Goal: Communication & Community: Ask a question

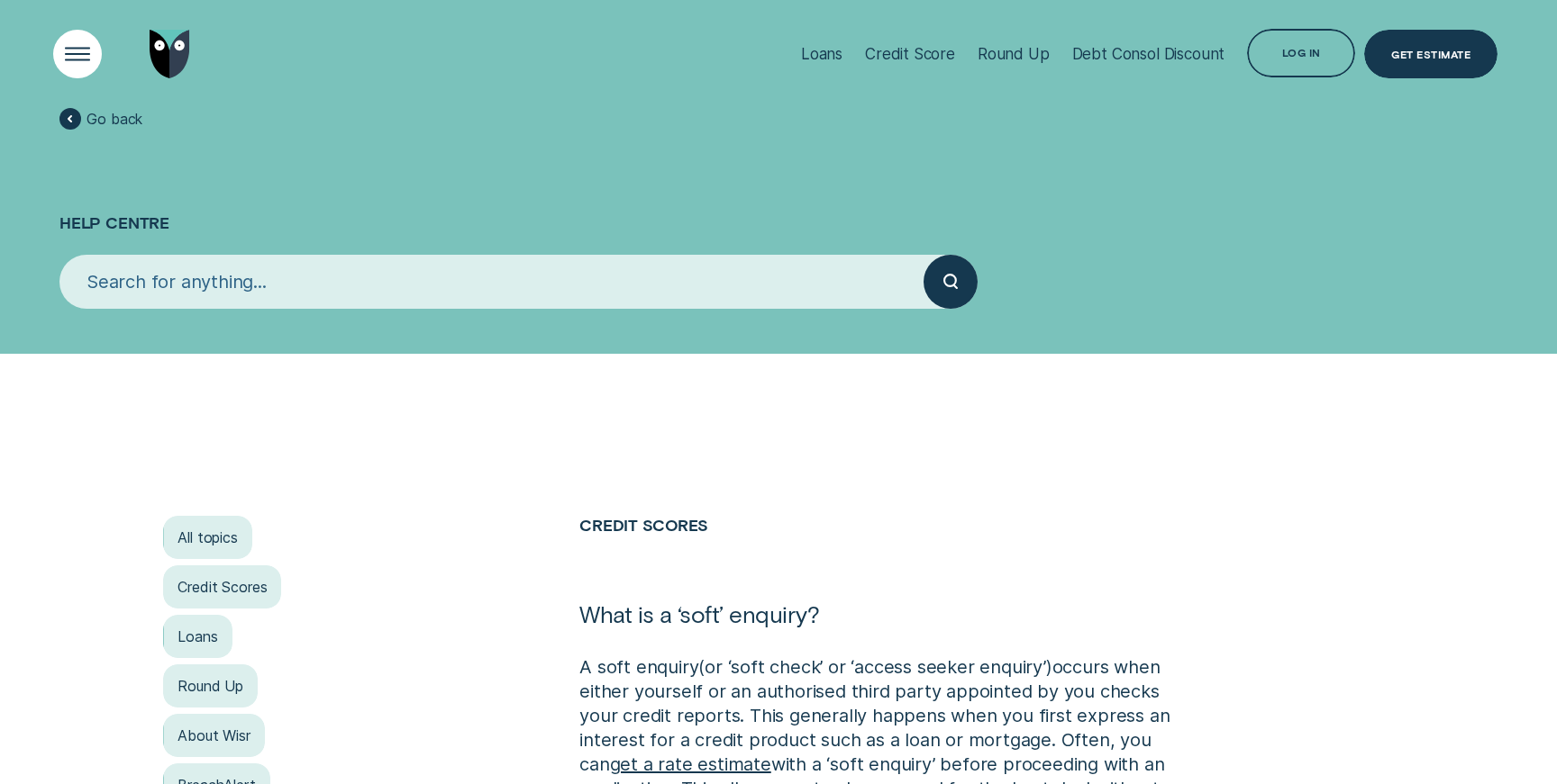
click at [73, 59] on div "Open Menu" at bounding box center [77, 53] width 69 height 69
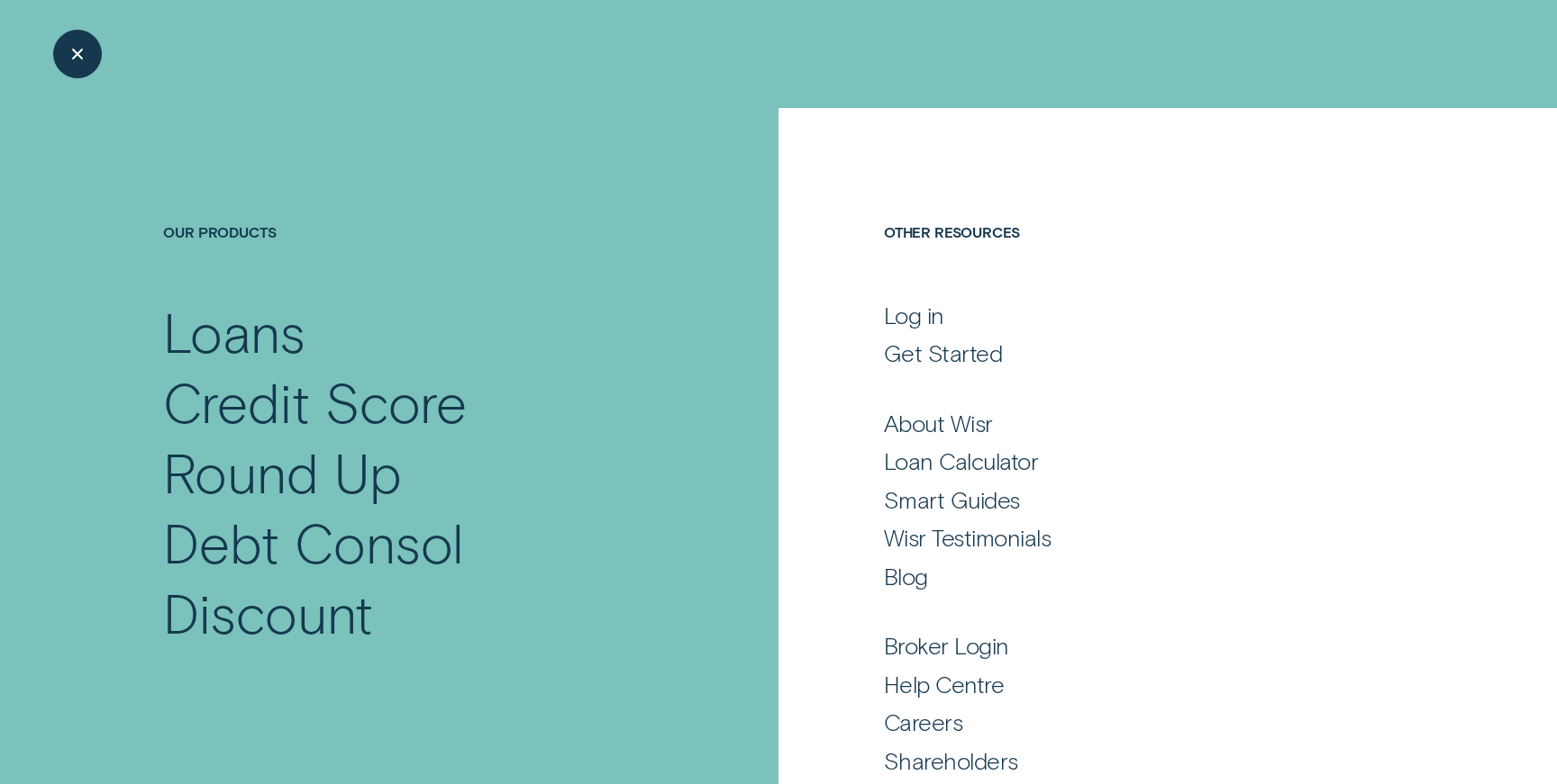
scroll to position [61, 0]
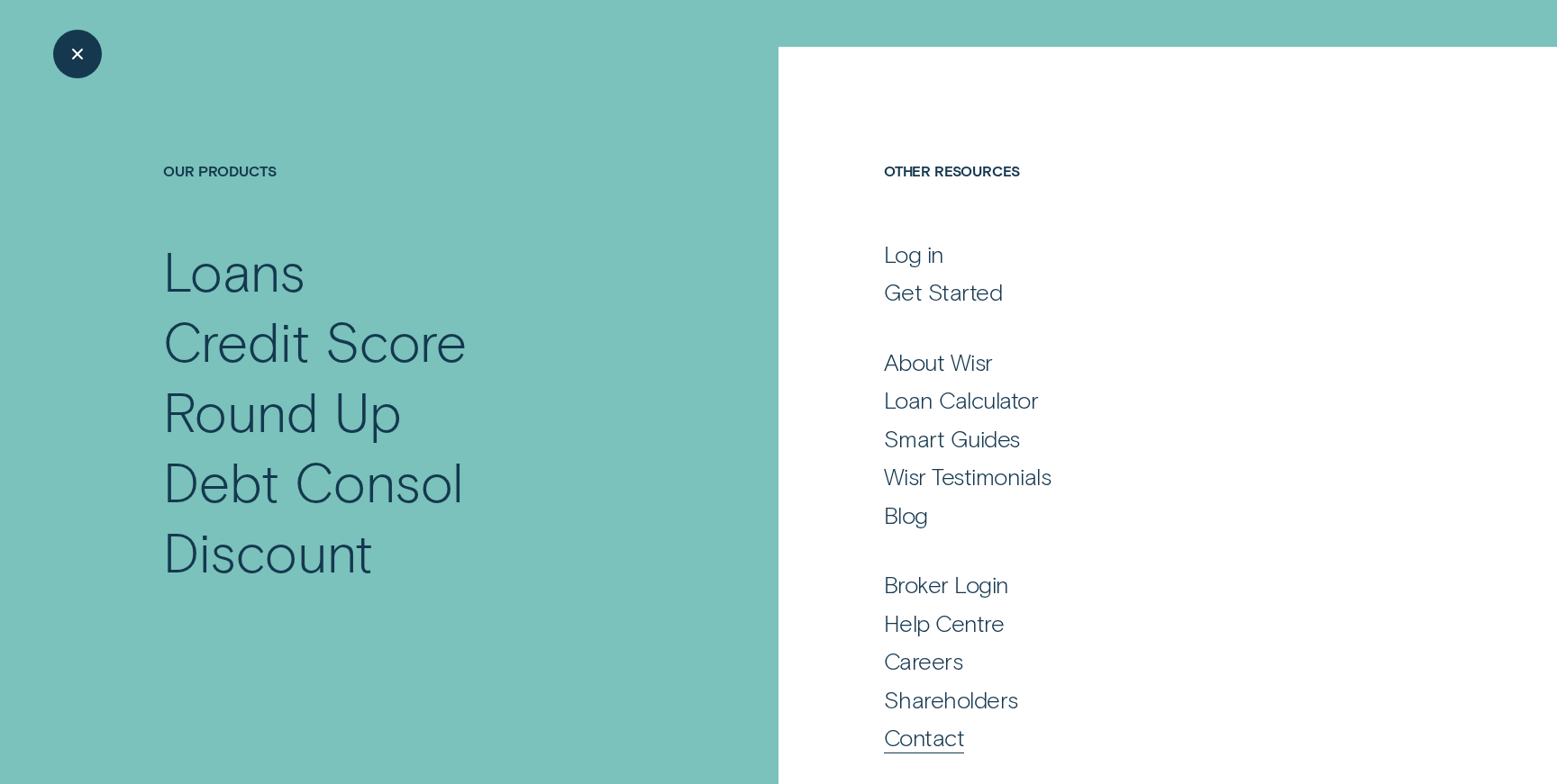
click at [890, 731] on div "Contact" at bounding box center [924, 738] width 80 height 30
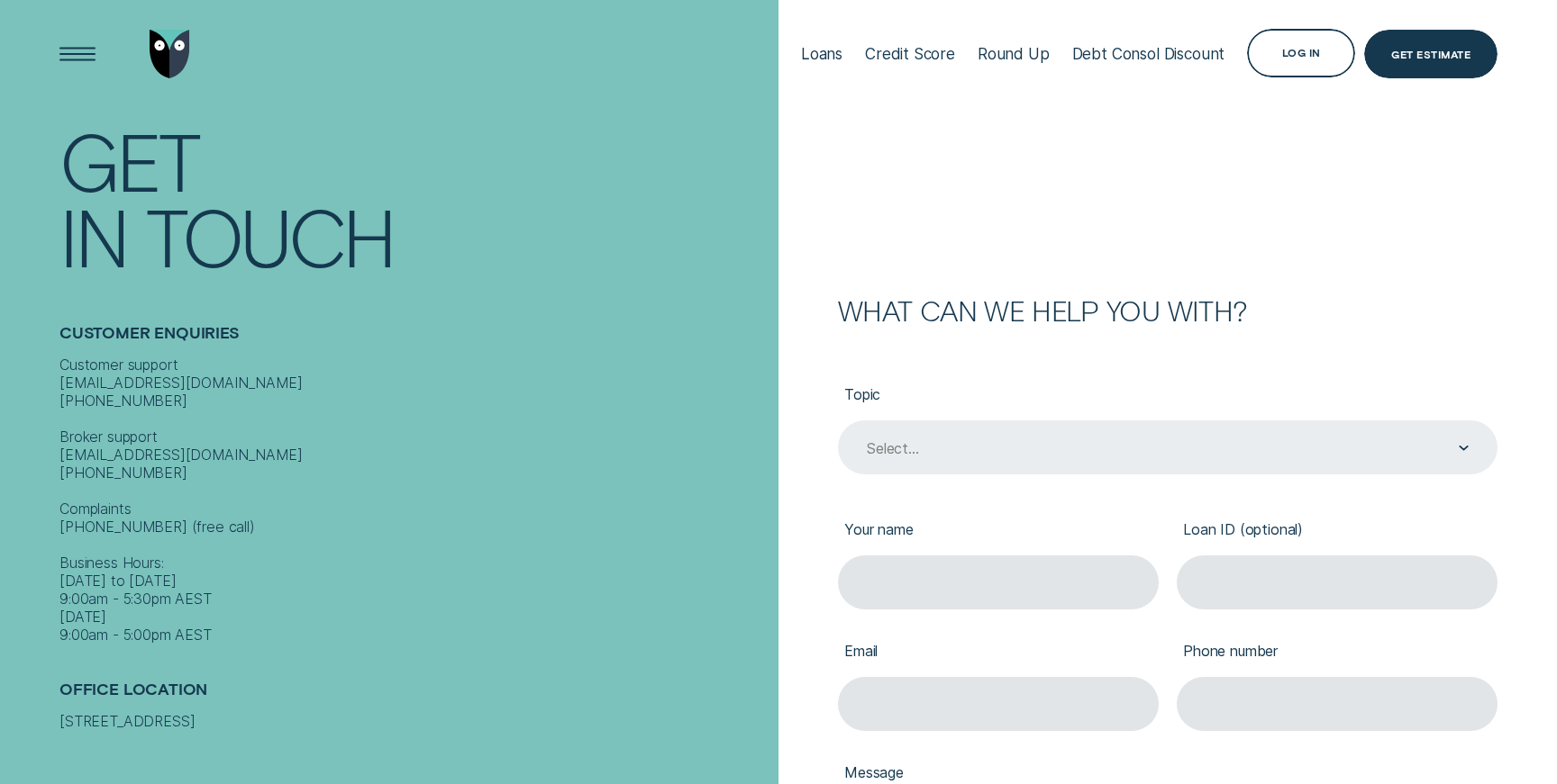
click at [901, 450] on div "Select..." at bounding box center [893, 449] width 52 height 18
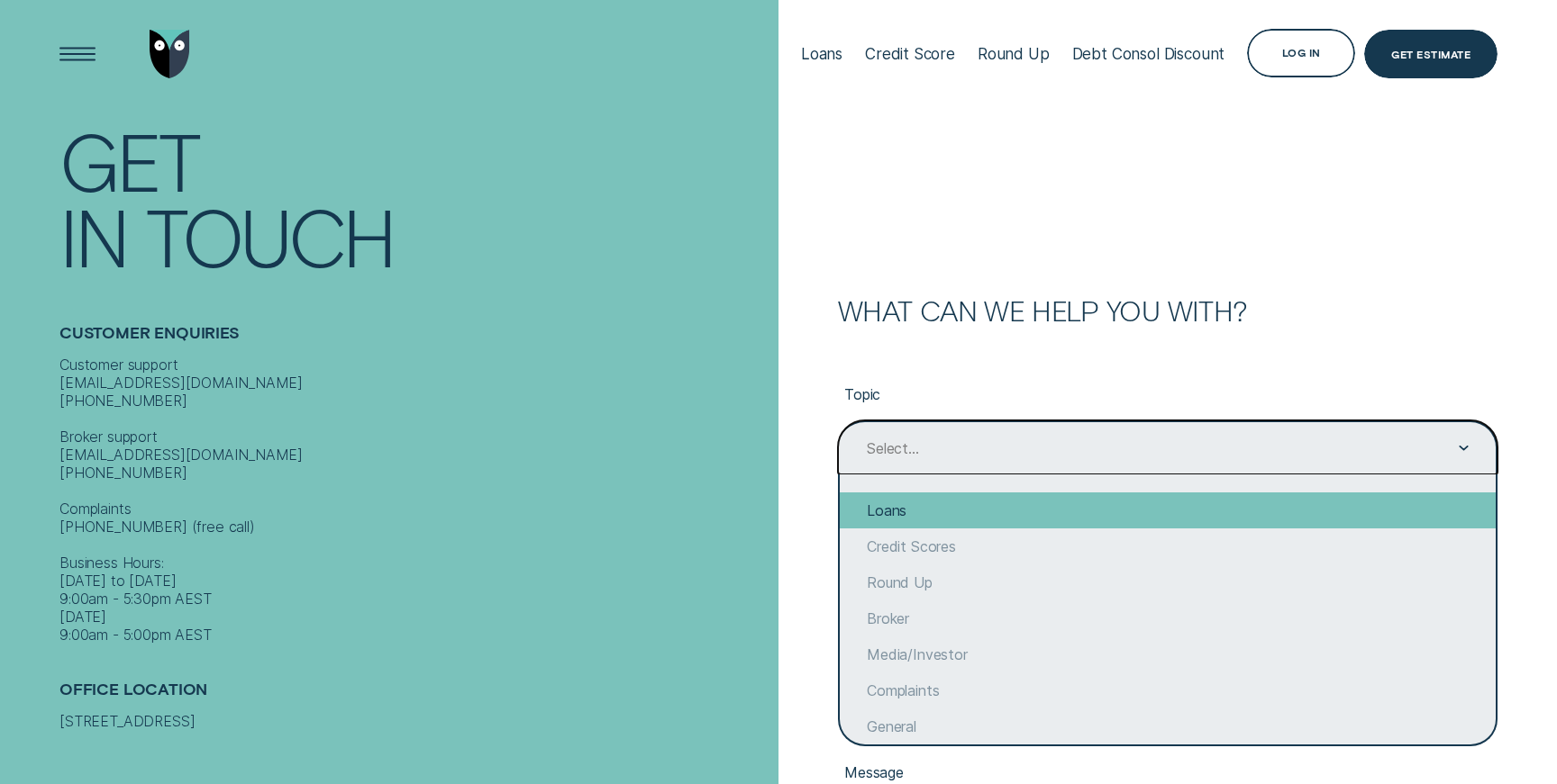
scroll to position [32, 0]
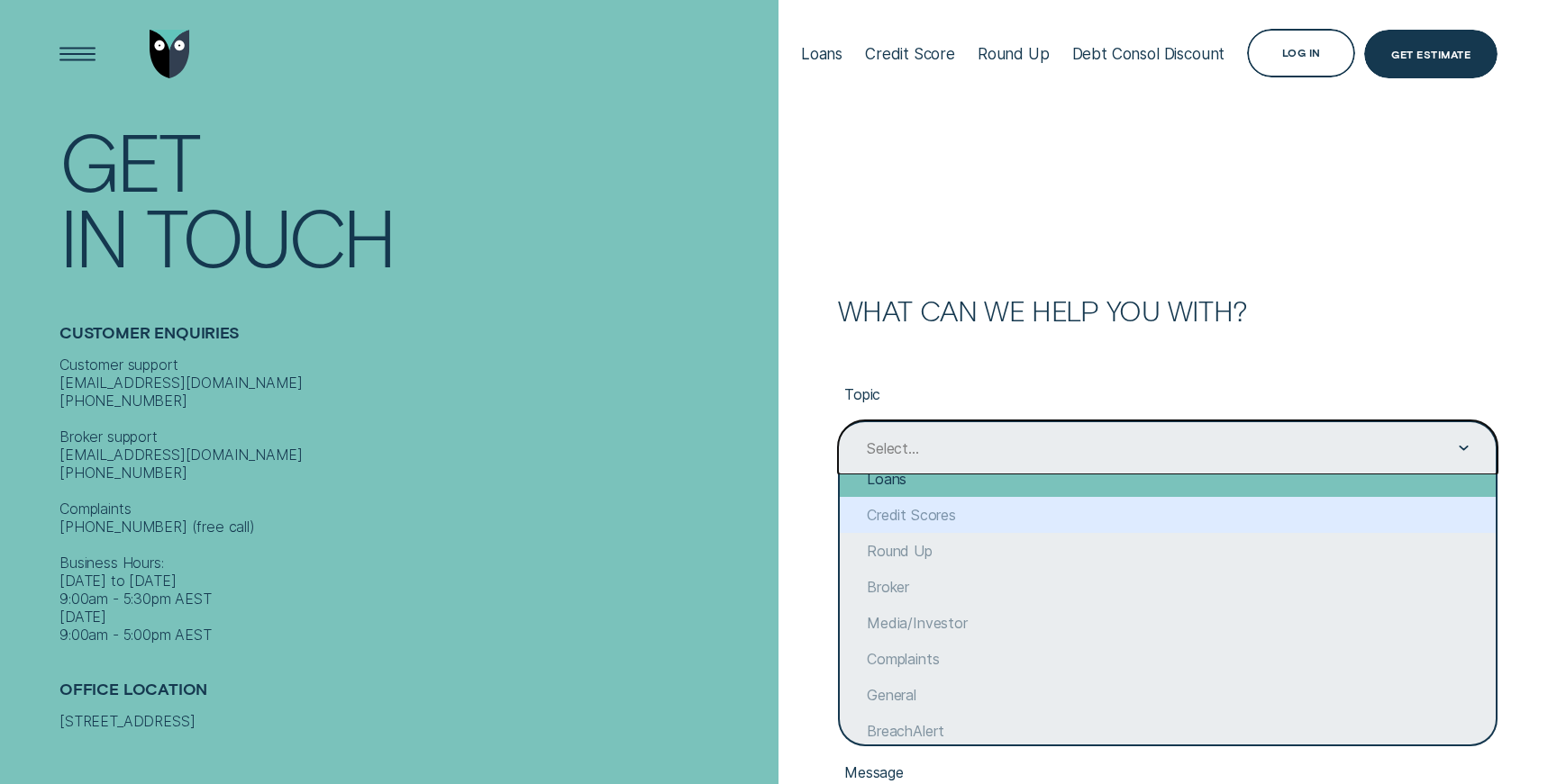
click at [905, 527] on div "Credit Scores" at bounding box center [1167, 514] width 656 height 36
type input "Credit Scores"
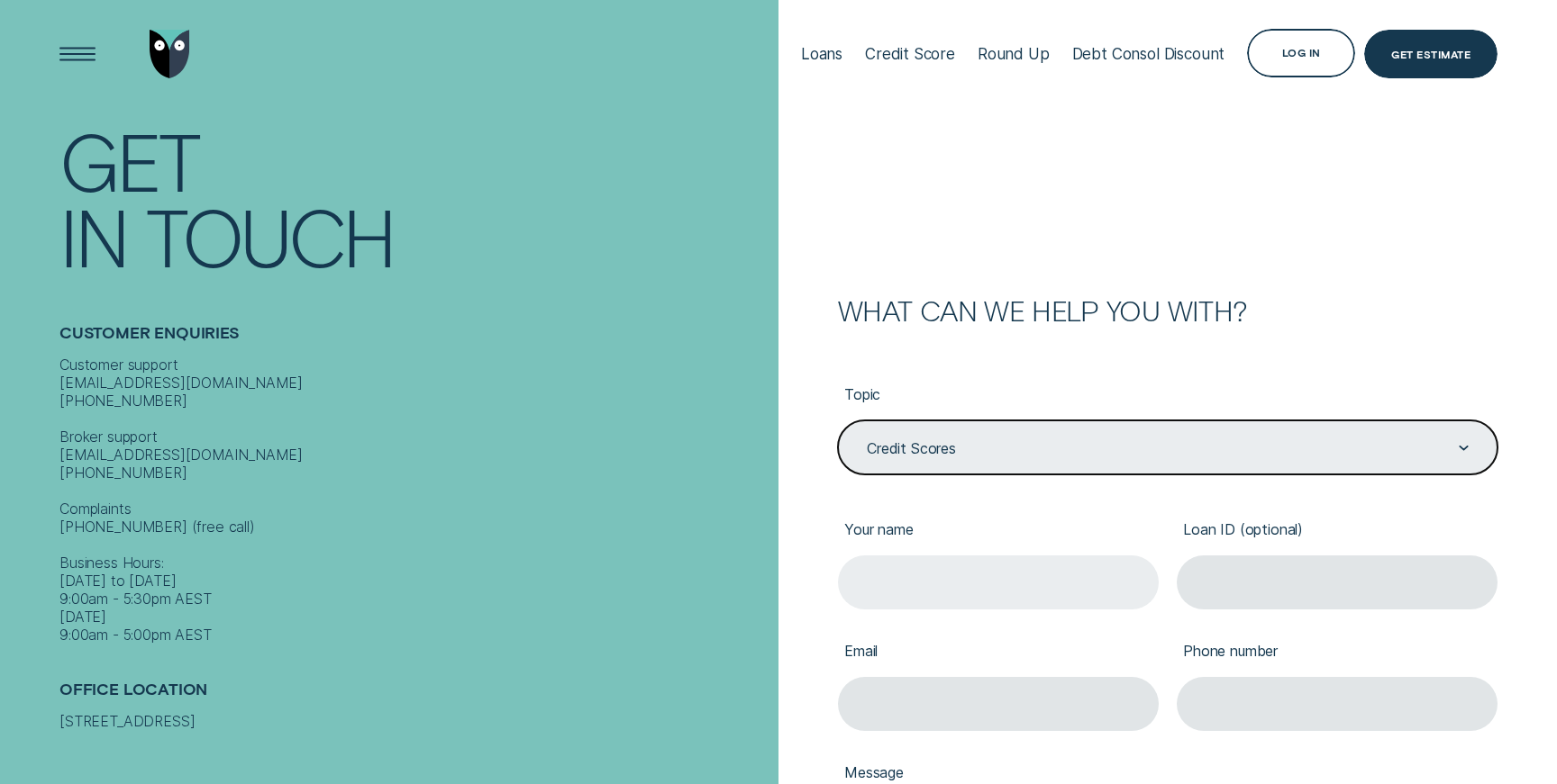
click at [884, 568] on input "Your name" at bounding box center [998, 583] width 321 height 54
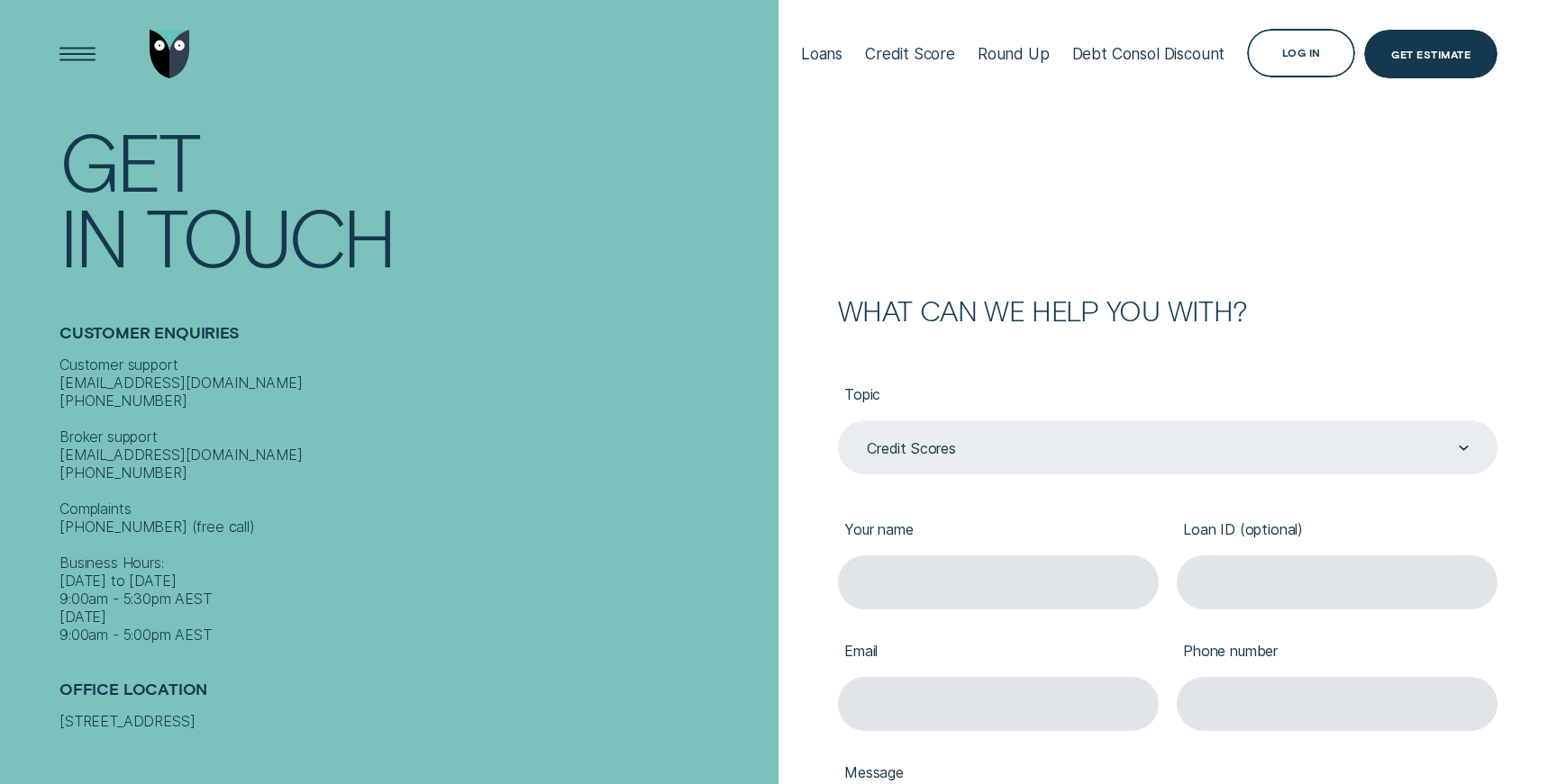
type input "[PERSON_NAME]"
type input "[PERSON_NAME][EMAIL_ADDRESS][DOMAIN_NAME]"
type input "0400544625"
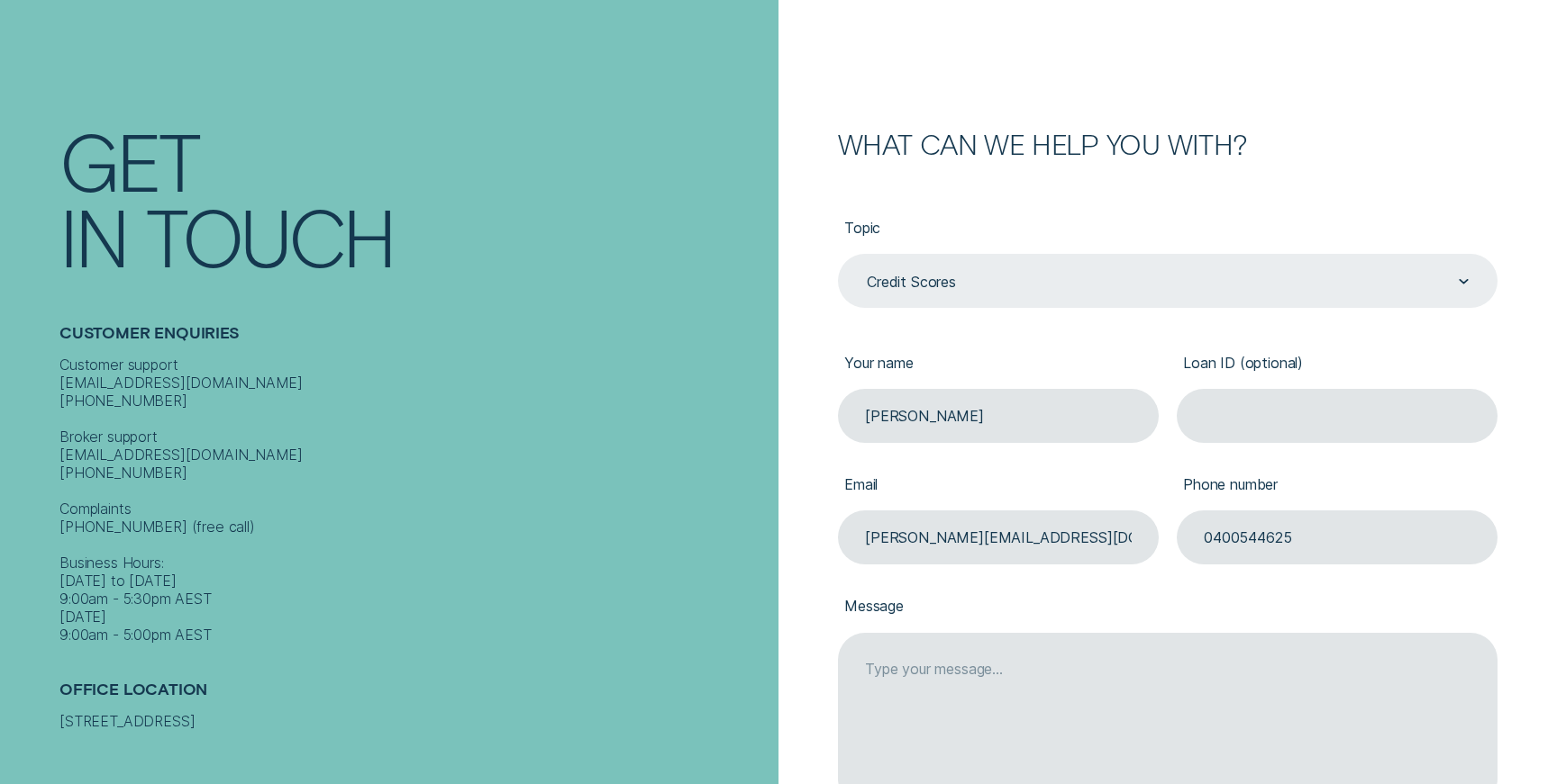
scroll to position [262, 0]
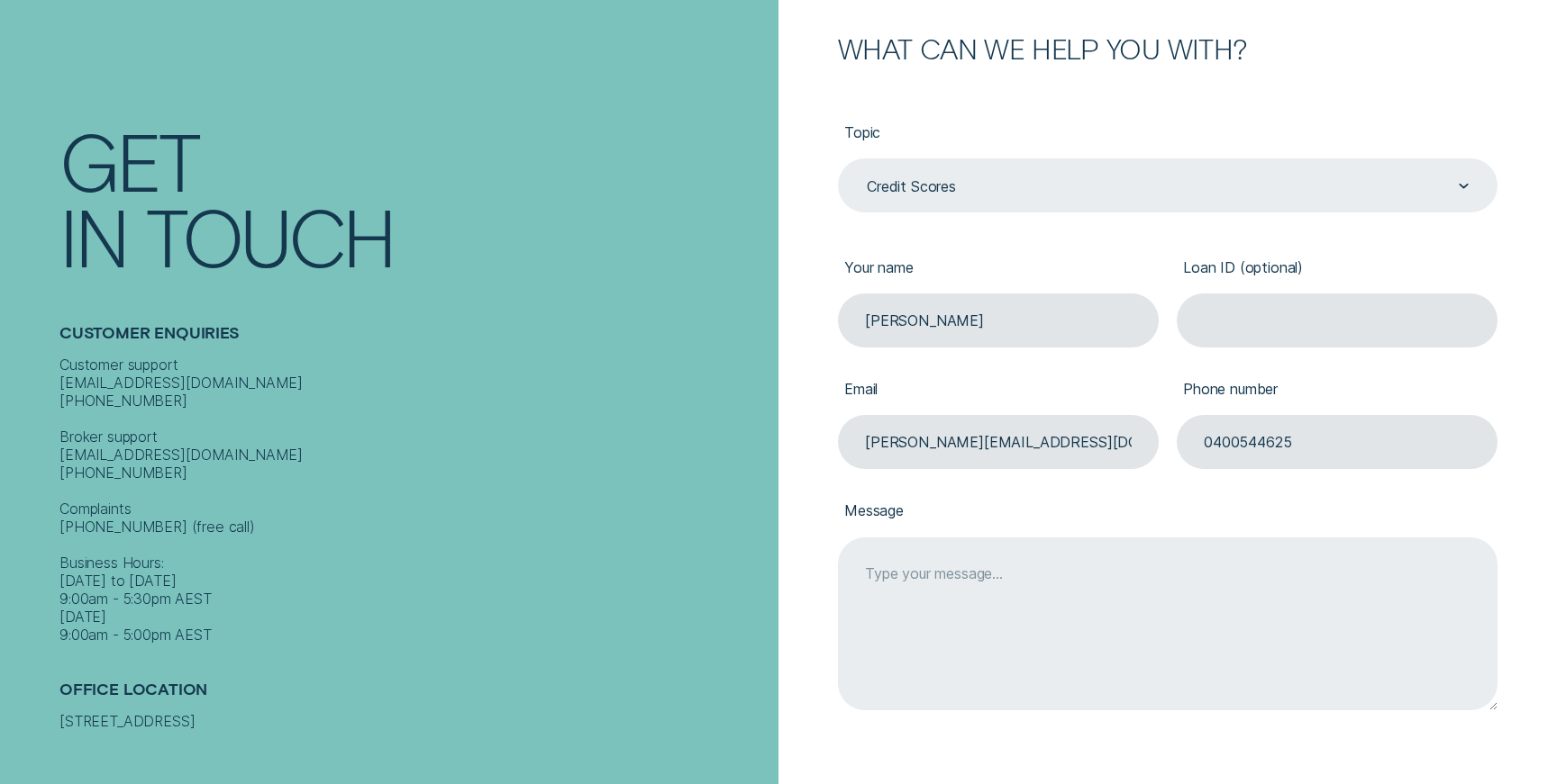
click at [990, 626] on textarea "Message" at bounding box center [1167, 624] width 660 height 173
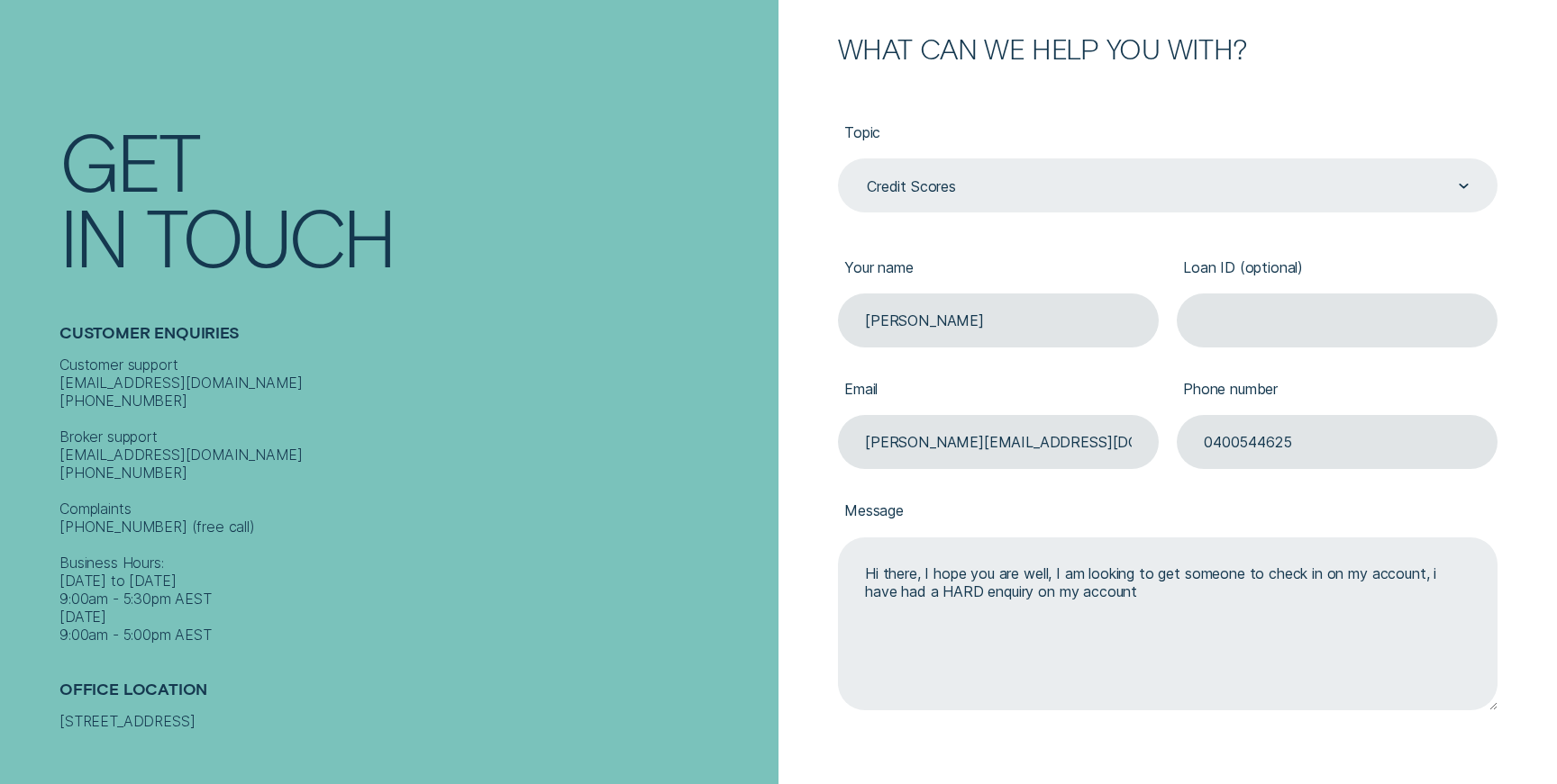
click at [1198, 595] on textarea "Hi there, I hope you are well, I am looking to get someone to check in on my ac…" at bounding box center [1167, 624] width 660 height 173
paste textarea "Enquiry Date Credit Provider Reason for enquiry Amount Association Reference No…"
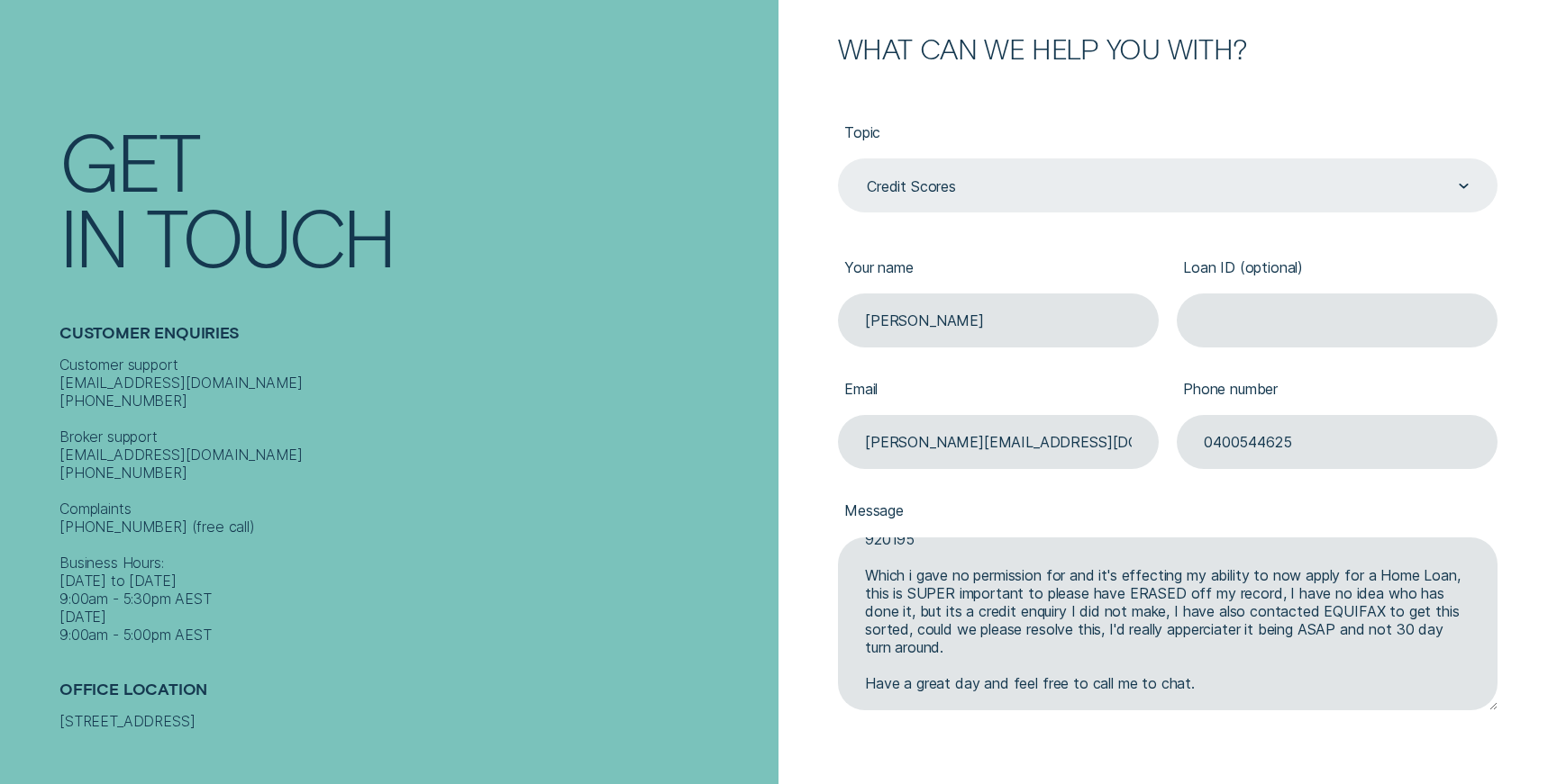
scroll to position [250, 0]
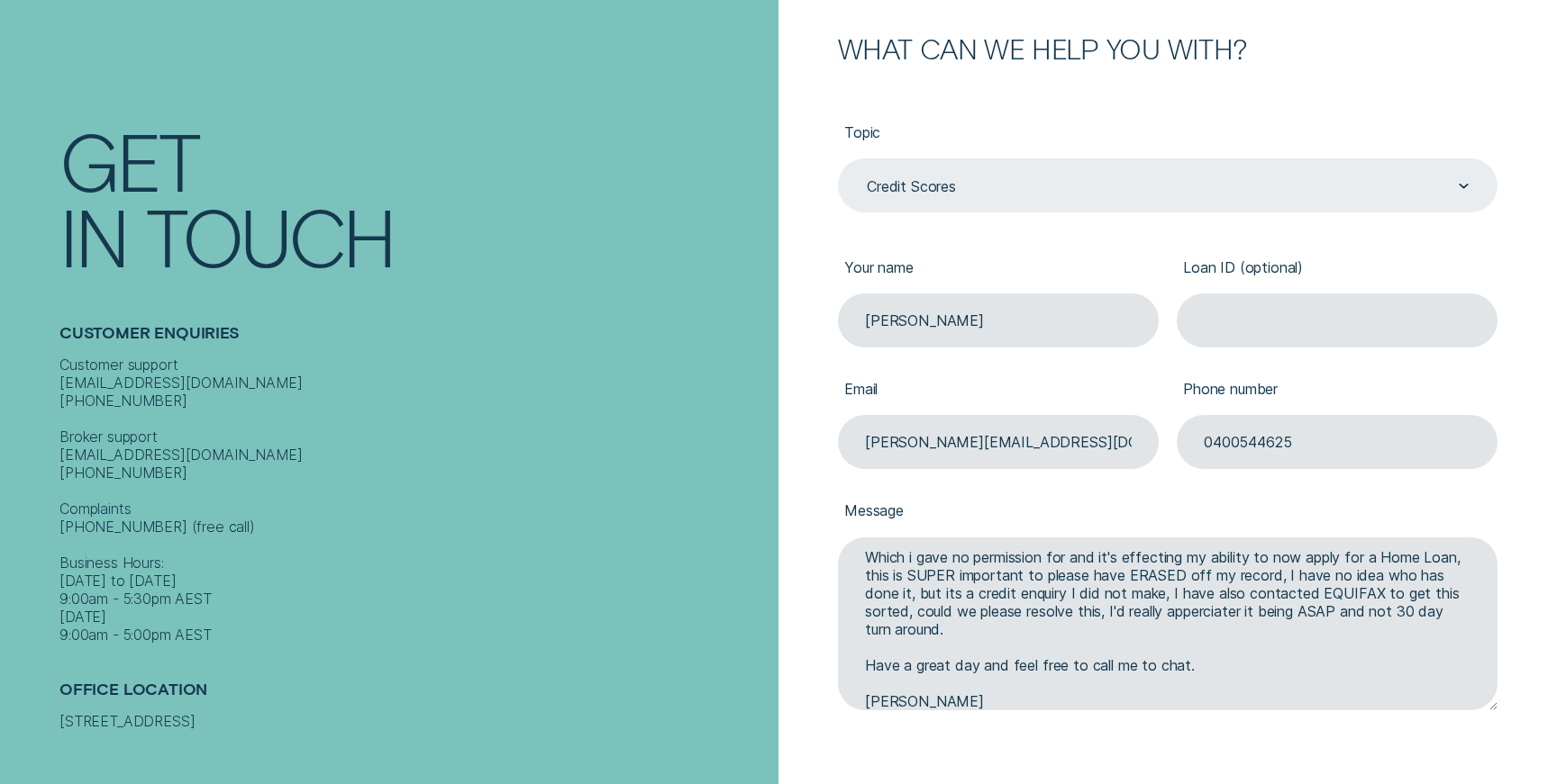
type textarea "Hi there, I hope you are well, I am looking to get someone to check in on my ac…"
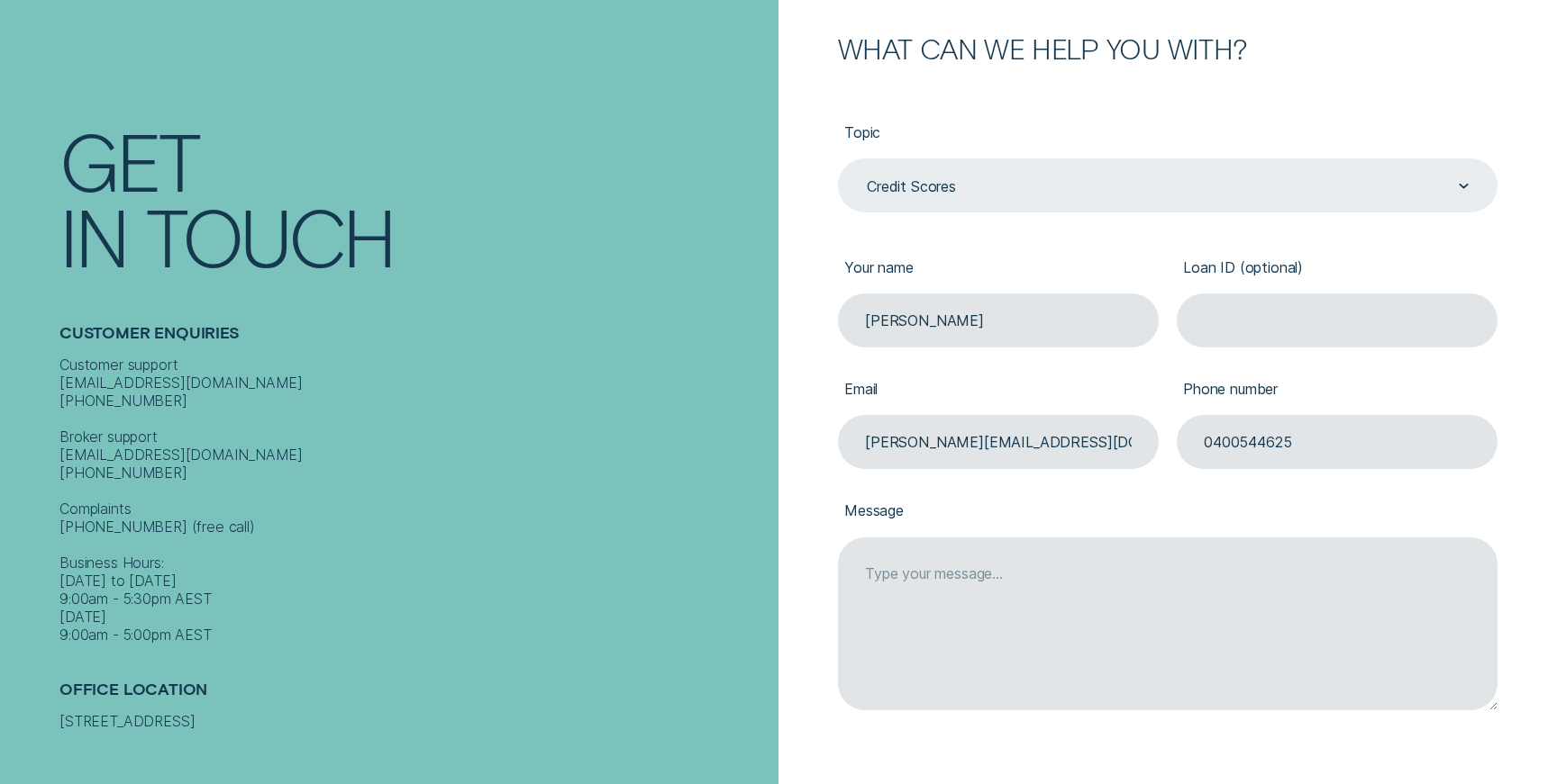
scroll to position [0, 0]
drag, startPoint x: 201, startPoint y: 373, endPoint x: 0, endPoint y: 373, distance: 201.0
click at [0, 373] on div "Contact Get In Touch Customer Enquiries Customer support [EMAIL_ADDRESS][DOMAIN…" at bounding box center [389, 392] width 778 height 784
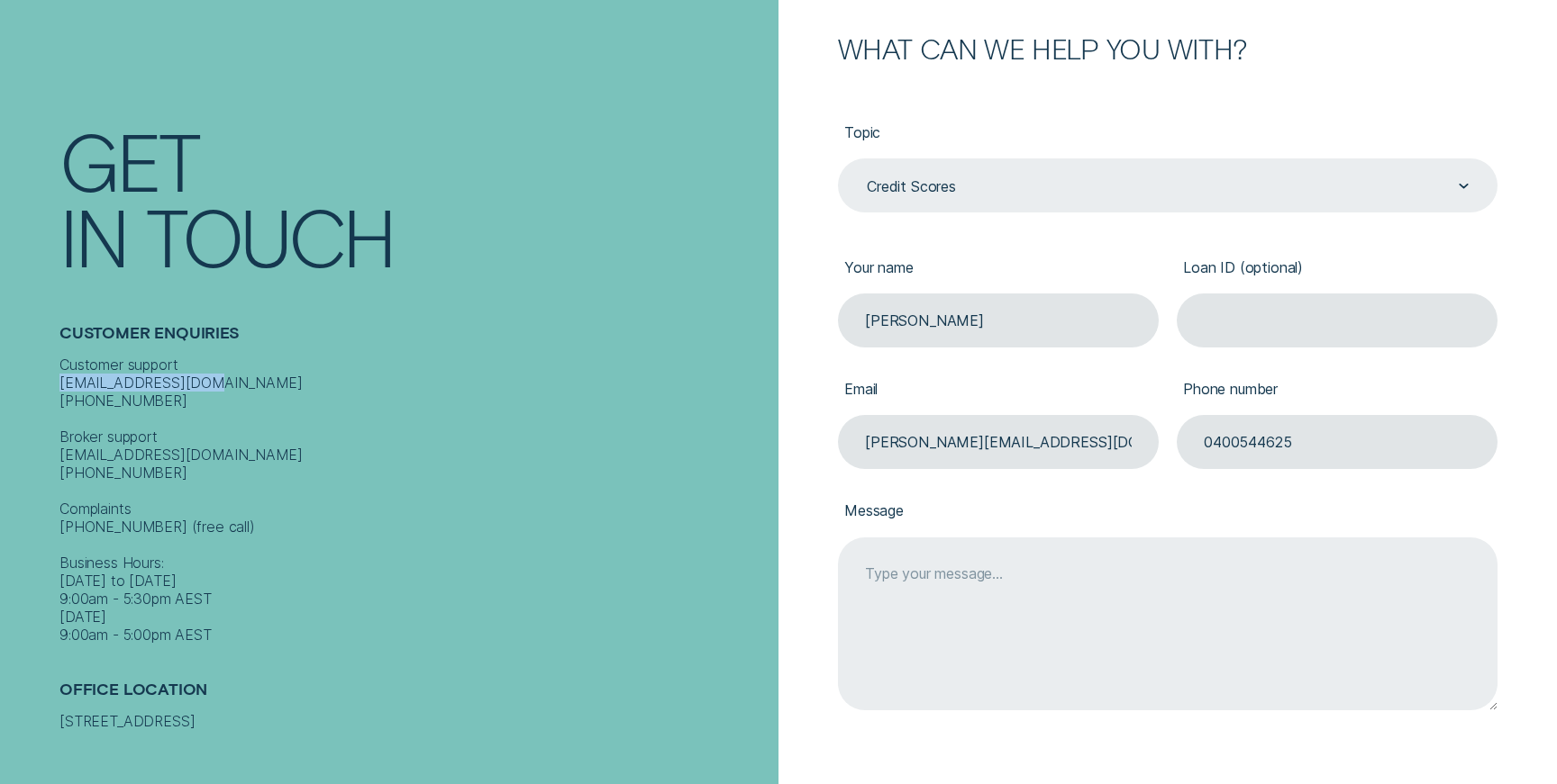
click at [1131, 639] on textarea "Message" at bounding box center [1167, 624] width 660 height 173
paste textarea "Hi there, I hope you are well. I am writing to request urgent assistance with a…"
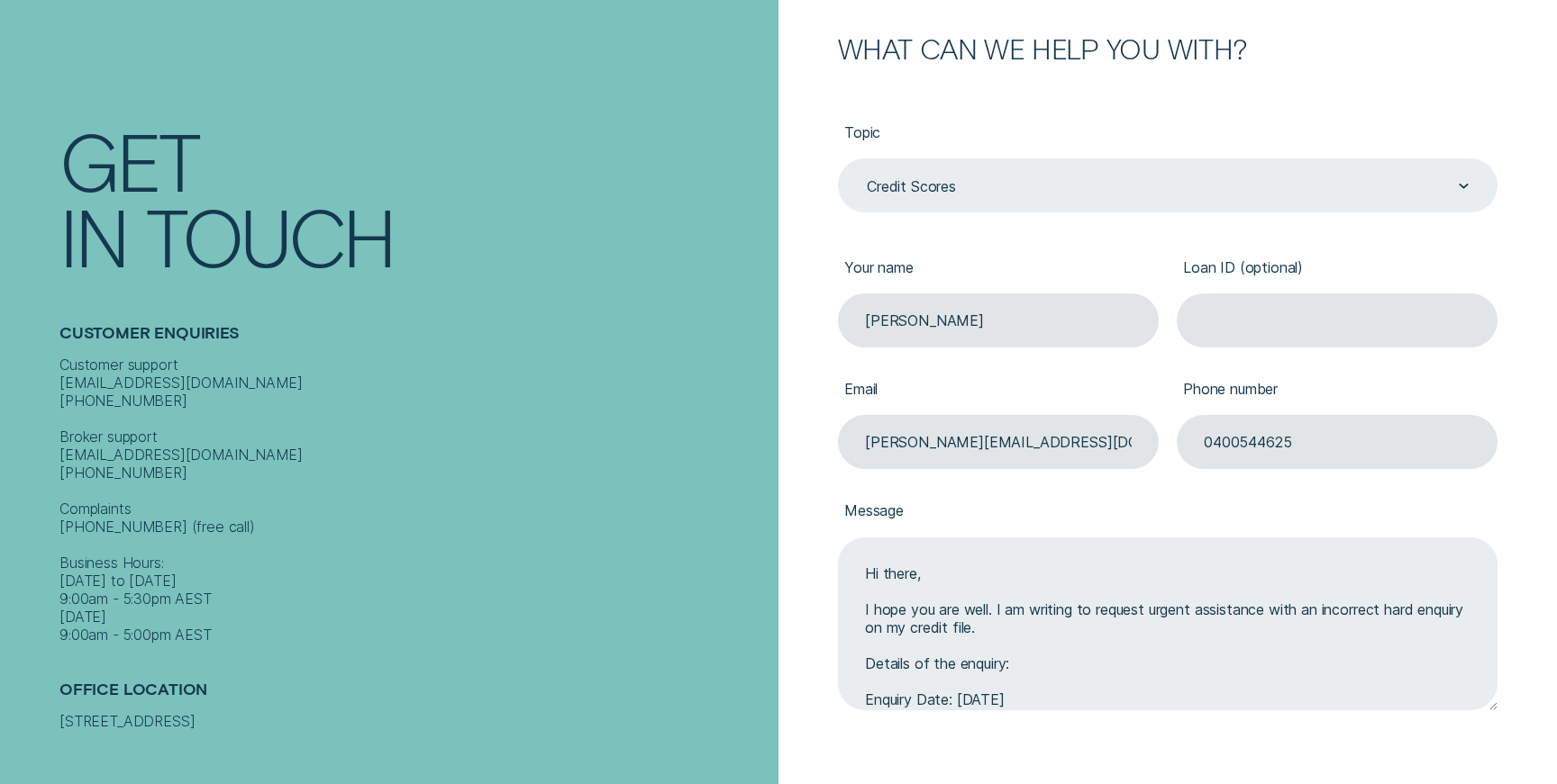
scroll to position [413, 0]
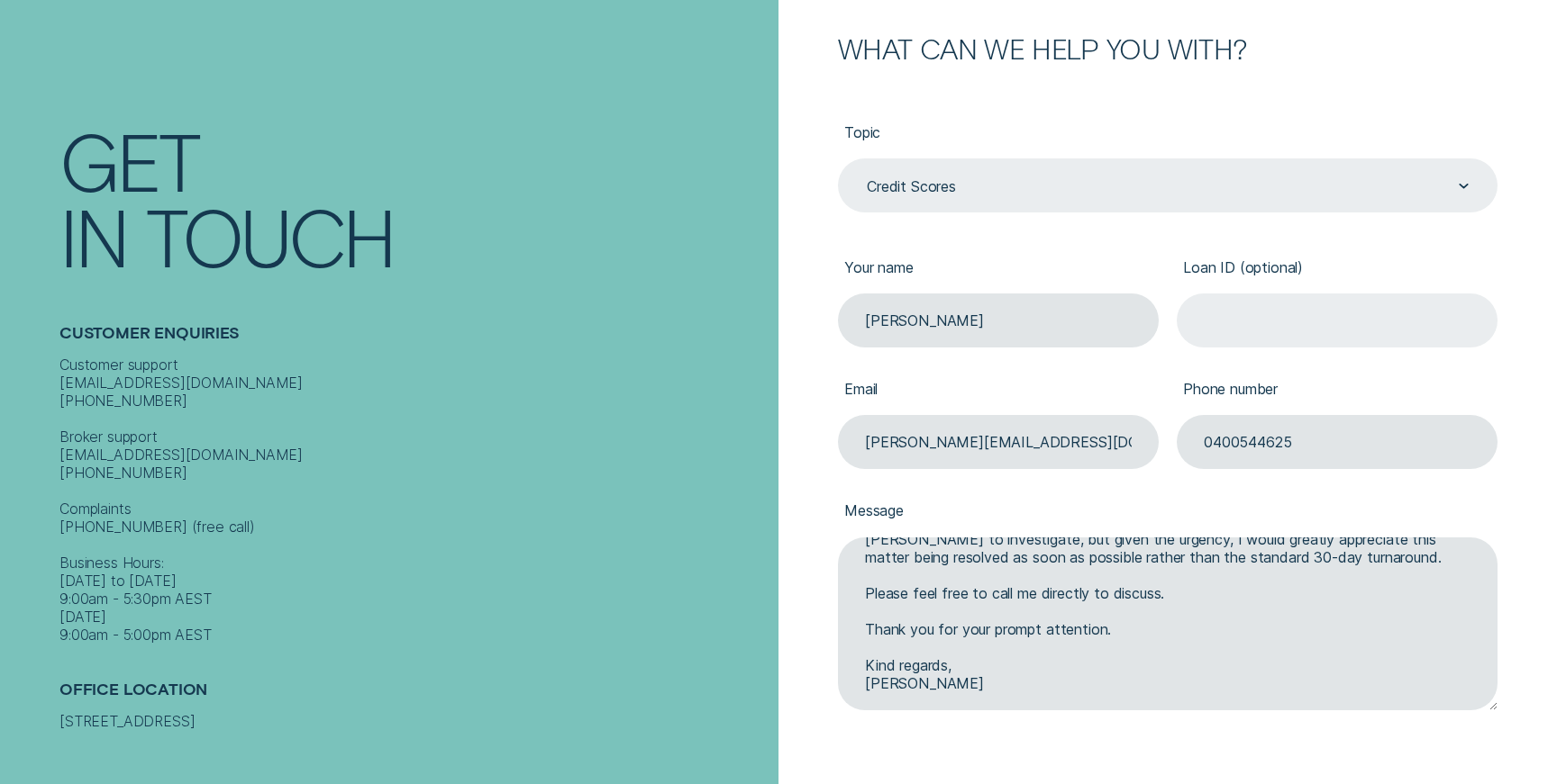
type textarea "Hi there, I hope you are well. I am writing to request urgent assistance with a…"
click at [1322, 317] on input "Loan ID (optional)" at bounding box center [1337, 321] width 321 height 54
drag, startPoint x: 1323, startPoint y: 437, endPoint x: 985, endPoint y: 437, distance: 338.0
click at [985, 437] on div "Topic Credit Scores Credit Scores Your name [PERSON_NAME] Loan ID (optional) Em…" at bounding box center [1167, 411] width 678 height 604
click at [1214, 431] on input "0449566957" at bounding box center [1337, 442] width 321 height 54
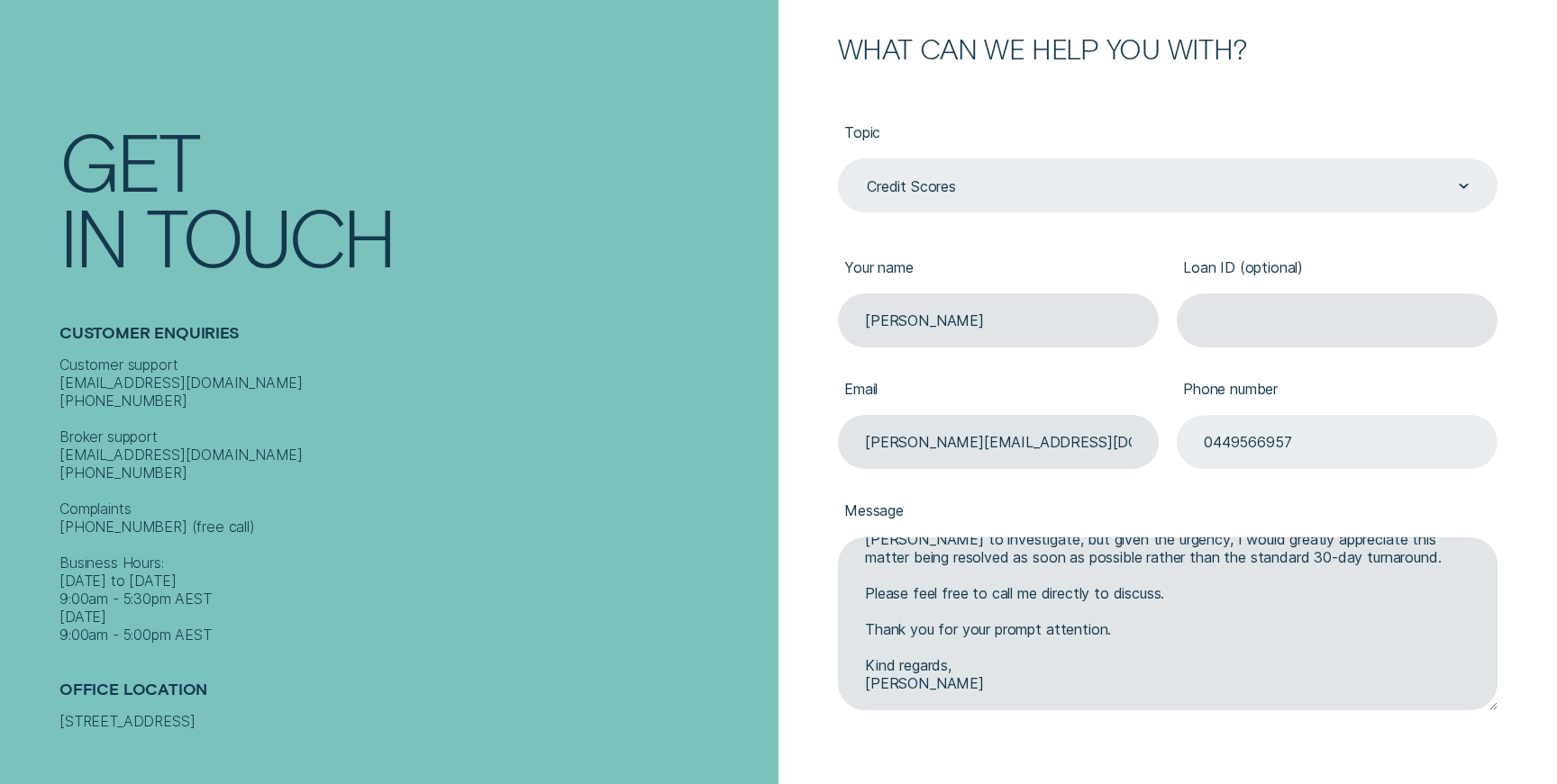
click at [1214, 442] on input "0449566957" at bounding box center [1337, 442] width 321 height 54
click at [1229, 441] on input "0449566957" at bounding box center [1337, 442] width 321 height 54
click at [1260, 445] on input "044 9566957" at bounding box center [1337, 442] width 321 height 54
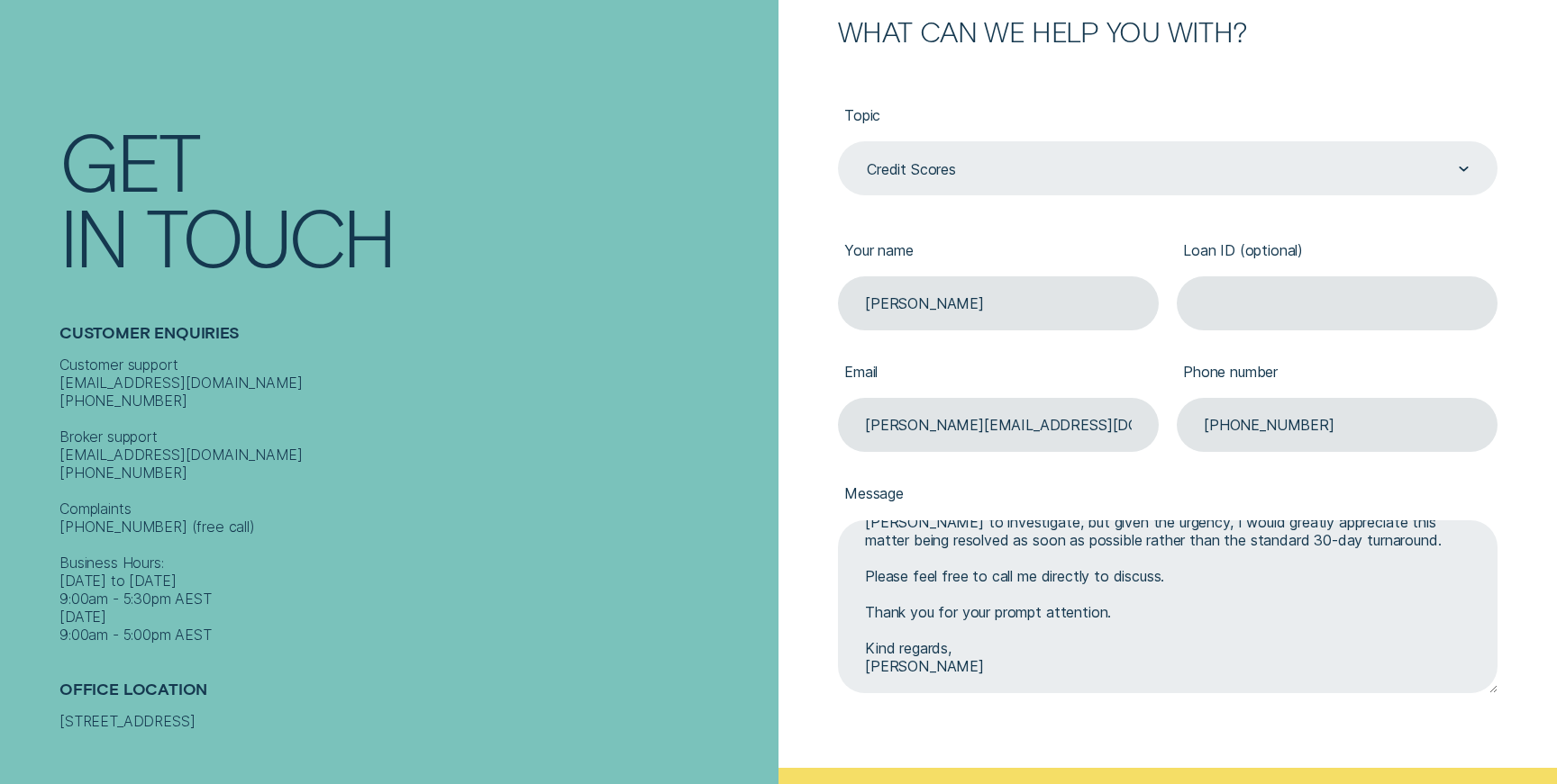
type input "[PHONE_NUMBER]"
click at [1058, 588] on textarea "Hi there, I hope you are well. I am writing to request urgent assistance with a…" at bounding box center [1167, 606] width 660 height 173
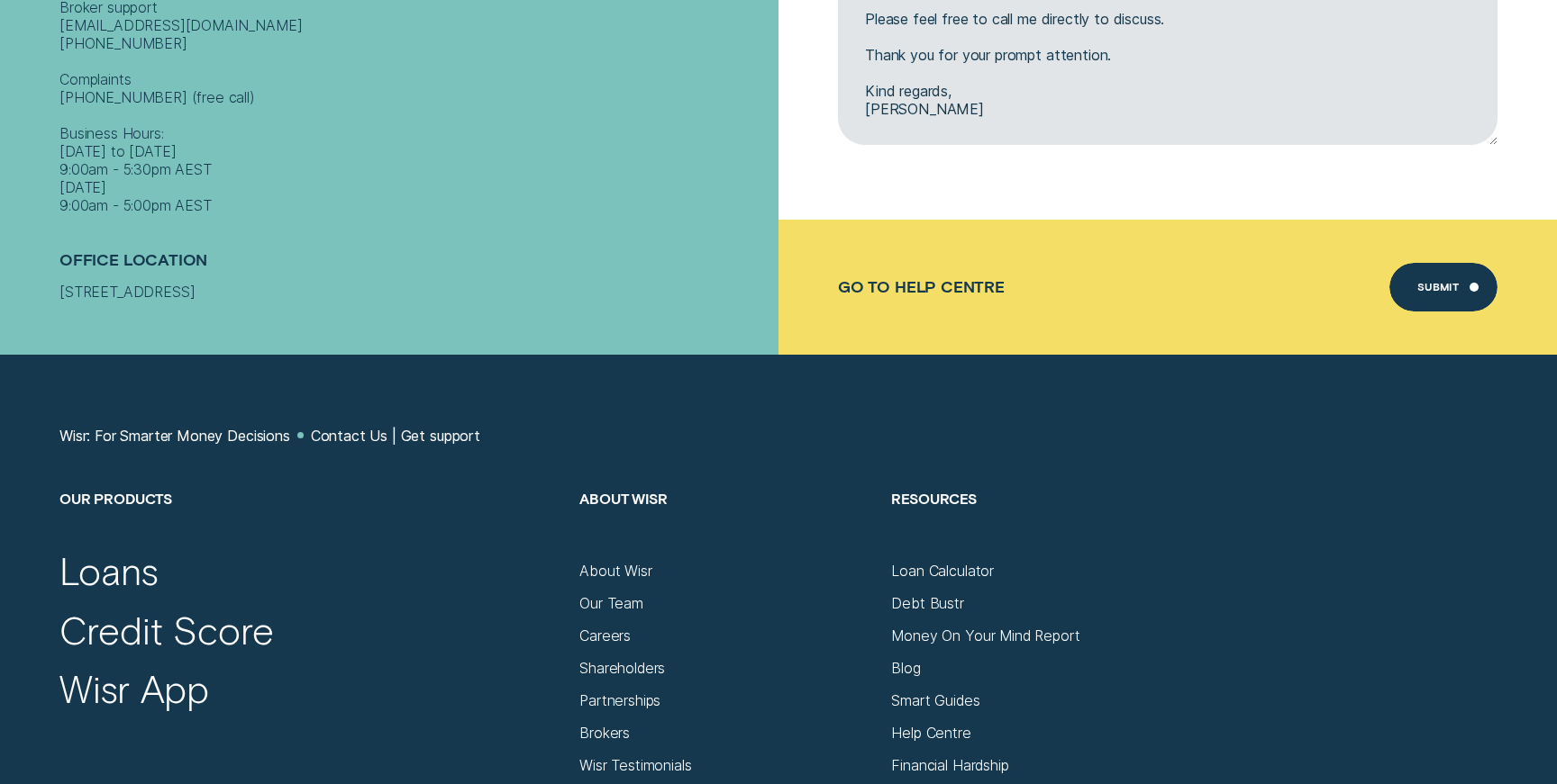
scroll to position [831, 0]
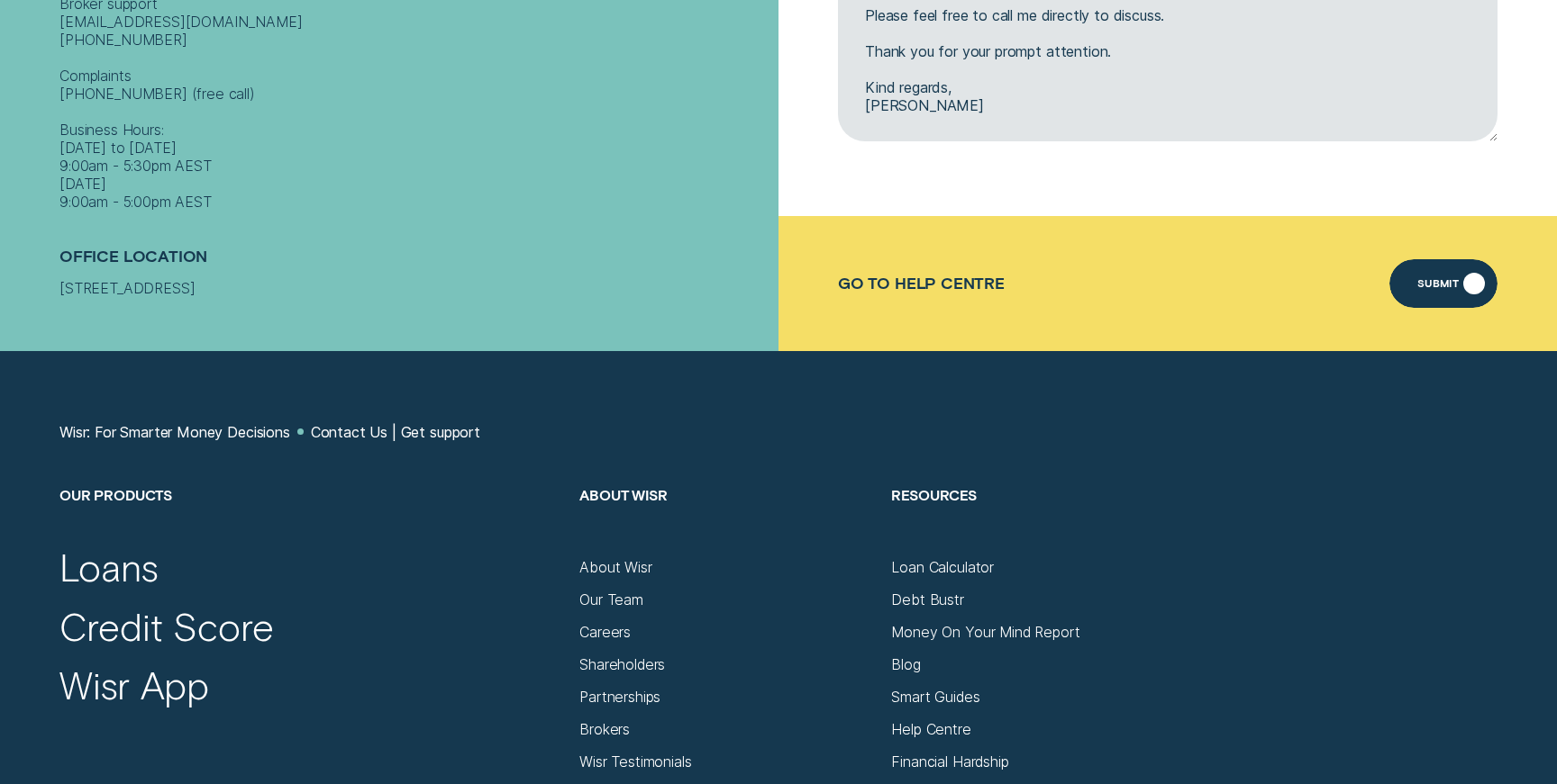
click at [1461, 278] on div "Submit" at bounding box center [1444, 283] width 108 height 48
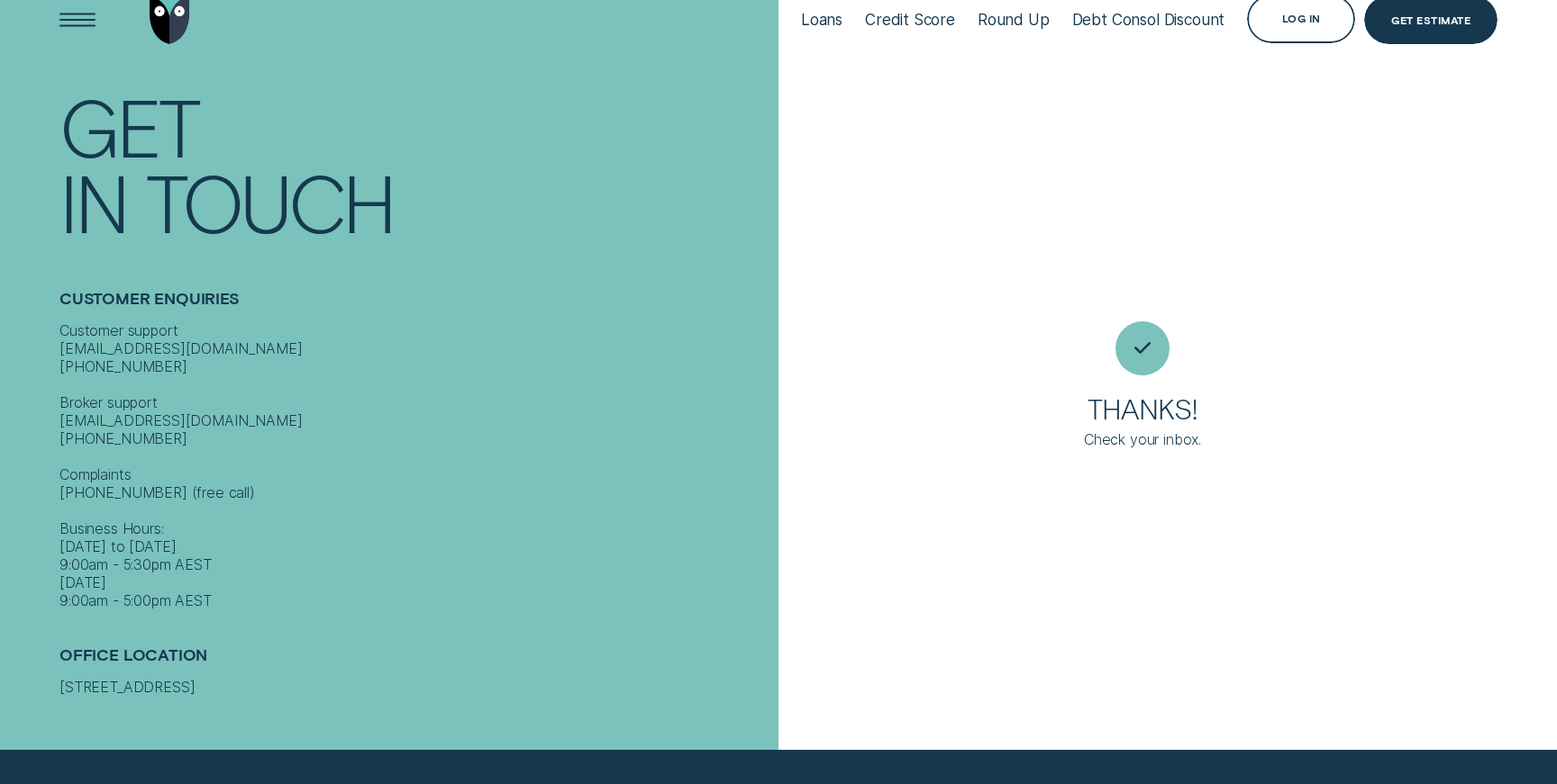
scroll to position [0, 0]
